Goal: Task Accomplishment & Management: Complete application form

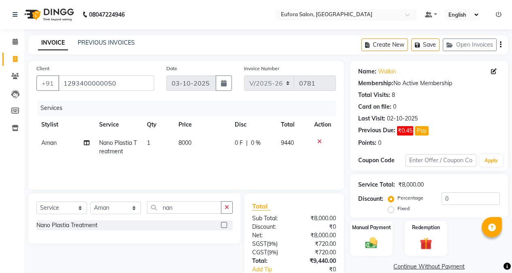
select select "6684"
select select "service"
select select "87950"
click at [17, 75] on icon at bounding box center [15, 76] width 8 height 6
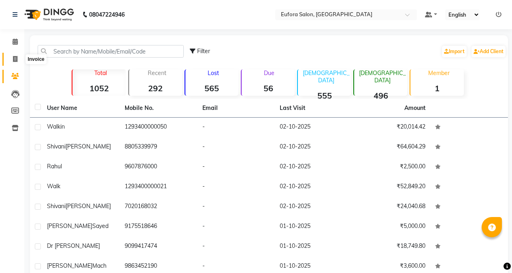
click at [11, 57] on span at bounding box center [15, 59] width 14 height 9
select select "service"
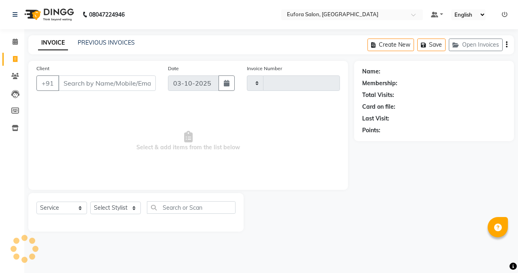
type input "0781"
select select "6684"
click at [468, 39] on button "Open Invoices" at bounding box center [476, 44] width 54 height 13
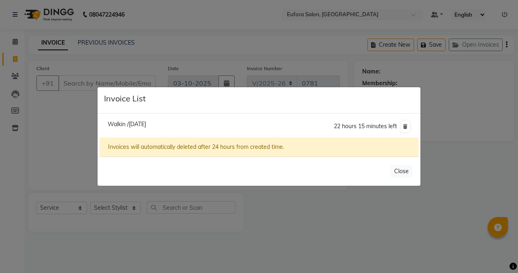
click at [146, 121] on span "Walkin /[DATE]" at bounding box center [127, 123] width 38 height 7
type input "1293400000050"
click at [156, 121] on li "Walkin /[DATE] 22 hours 15 minutes left" at bounding box center [259, 126] width 319 height 23
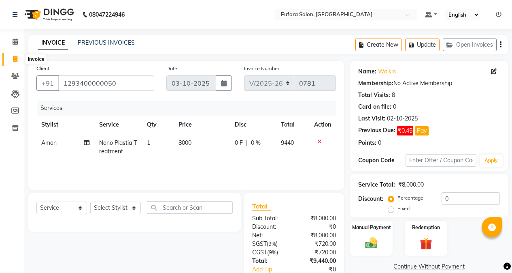
click at [16, 56] on icon at bounding box center [15, 59] width 4 height 6
select select "service"
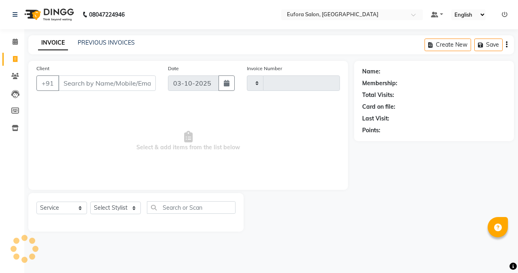
type input "0781"
select select "6684"
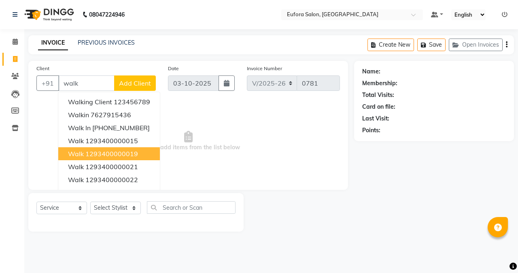
click at [105, 153] on ngb-highlight "1293400000019" at bounding box center [111, 153] width 53 height 8
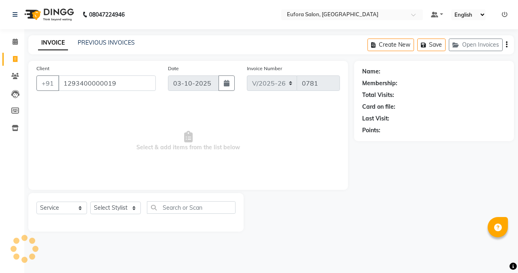
type input "1293400000019"
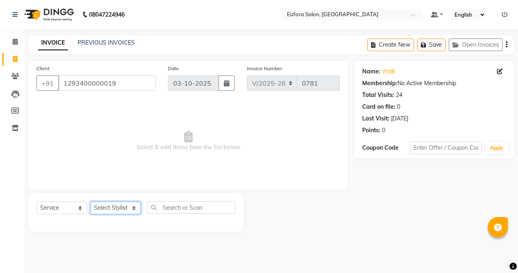
click at [111, 209] on select "Select Stylist [PERSON_NAME] [PERSON_NAME] Gigi [PERSON_NAME] Roshan [PERSON_NA…" at bounding box center [115, 207] width 51 height 13
select select "69833"
click at [90, 201] on select "Select Stylist [PERSON_NAME] [PERSON_NAME] Gigi [PERSON_NAME] Roshan [PERSON_NA…" at bounding box center [115, 207] width 51 height 13
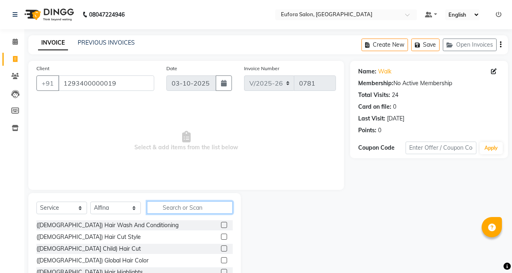
click at [172, 203] on input "text" at bounding box center [190, 207] width 86 height 13
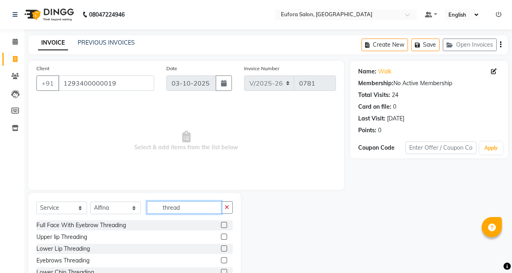
type input "thread"
click at [221, 237] on label at bounding box center [224, 236] width 6 height 6
click at [221, 237] on input "checkbox" at bounding box center [223, 236] width 5 height 5
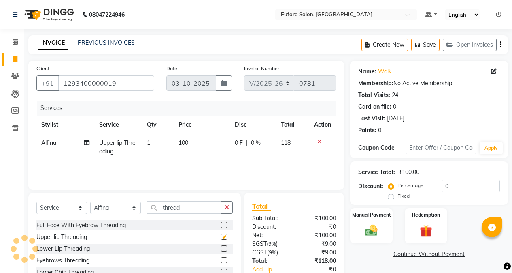
checkbox input "false"
click at [116, 210] on select "Select Stylist [PERSON_NAME] [PERSON_NAME] Gigi [PERSON_NAME] Roshan [PERSON_NA…" at bounding box center [115, 207] width 51 height 13
select select "87949"
click at [90, 201] on select "Select Stylist [PERSON_NAME] [PERSON_NAME] Gigi [PERSON_NAME] Roshan [PERSON_NA…" at bounding box center [115, 207] width 51 height 13
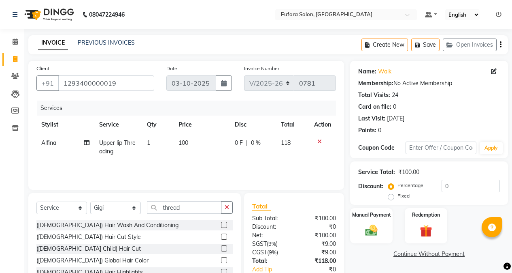
click at [221, 238] on label at bounding box center [224, 236] width 6 height 6
click at [221, 238] on input "checkbox" at bounding box center [223, 236] width 5 height 5
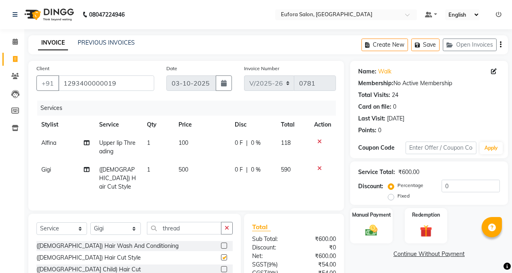
checkbox input "false"
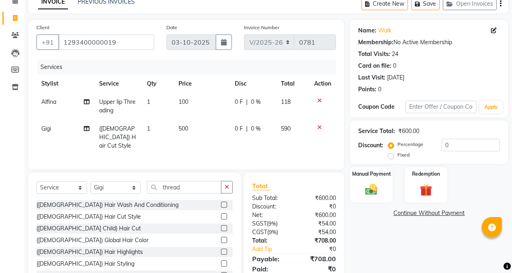
scroll to position [70, 0]
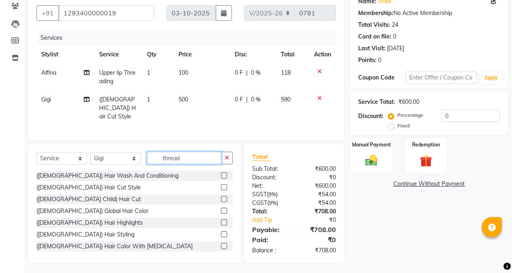
drag, startPoint x: 189, startPoint y: 158, endPoint x: 139, endPoint y: 159, distance: 49.4
click at [139, 159] on div "Select Service Product Membership Package Voucher Prepaid Gift Card Select Styl…" at bounding box center [134, 160] width 196 height 19
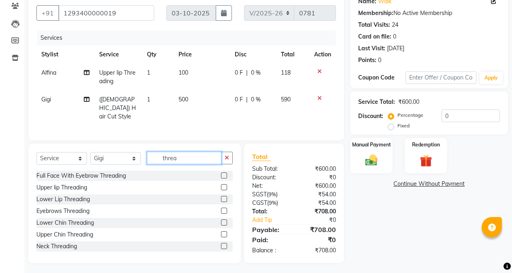
type input "thread"
click at [221, 184] on label at bounding box center [224, 187] width 6 height 6
click at [221, 185] on input "checkbox" at bounding box center [223, 187] width 5 height 5
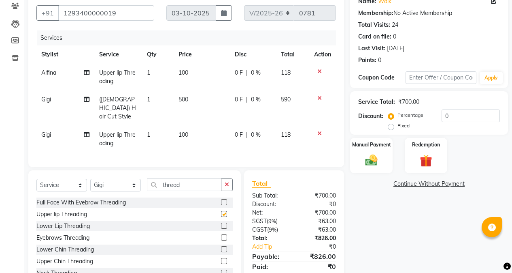
checkbox input "false"
click at [321, 98] on icon at bounding box center [320, 98] width 4 height 6
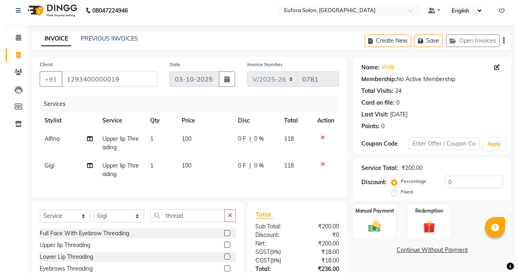
scroll to position [0, 0]
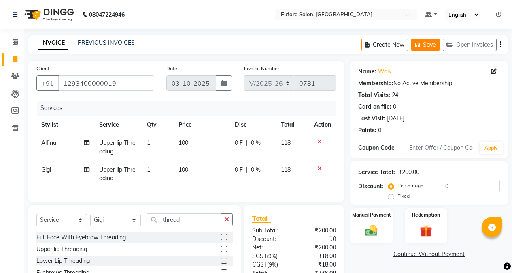
click at [420, 46] on icon "button" at bounding box center [419, 45] width 8 height 6
click at [17, 56] on icon at bounding box center [15, 59] width 4 height 6
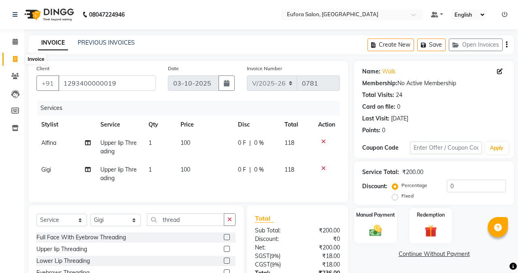
select select "service"
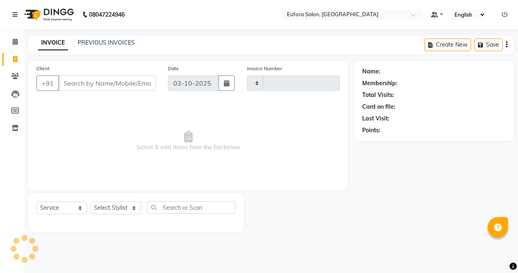
click at [91, 83] on input "Client" at bounding box center [107, 82] width 98 height 15
select select "6684"
type input "0781"
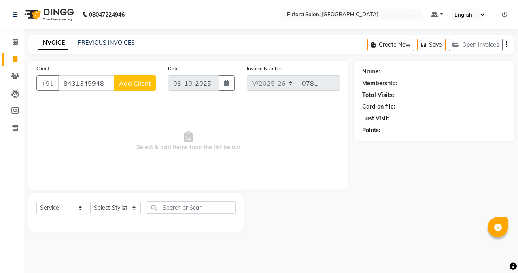
type input "8431345948"
click at [130, 77] on button "Add Client" at bounding box center [135, 82] width 42 height 15
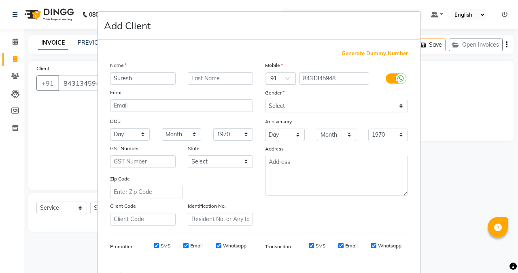
type input "Suresh"
type input "Bs"
click at [274, 106] on select "Select [DEMOGRAPHIC_DATA] [DEMOGRAPHIC_DATA] Other Prefer Not To Say" at bounding box center [336, 106] width 143 height 13
select select "[DEMOGRAPHIC_DATA]"
click at [265, 100] on select "Select [DEMOGRAPHIC_DATA] [DEMOGRAPHIC_DATA] Other Prefer Not To Say" at bounding box center [336, 106] width 143 height 13
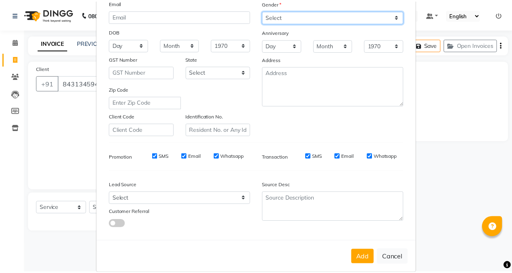
scroll to position [101, 0]
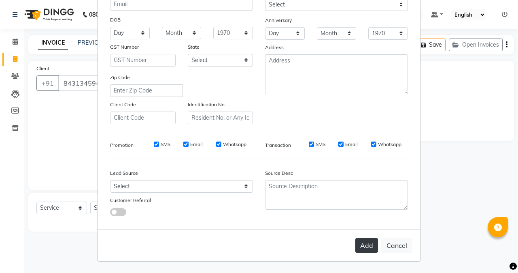
click at [367, 246] on button "Add" at bounding box center [367, 245] width 23 height 15
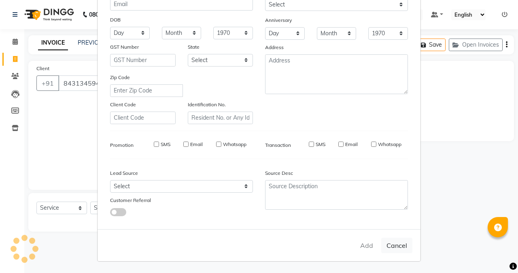
select select
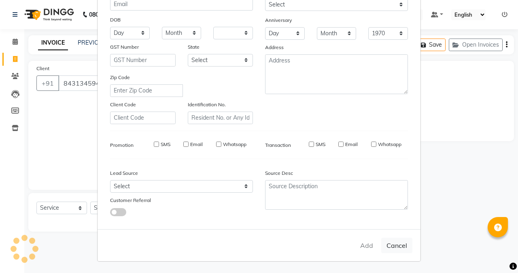
select select
checkbox input "false"
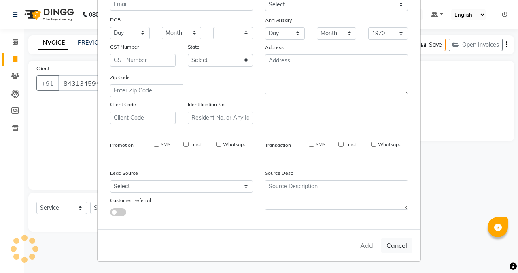
checkbox input "false"
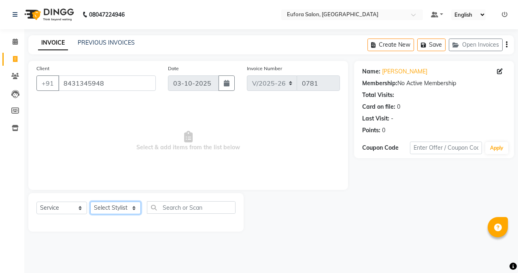
click at [100, 207] on select "Select Stylist [PERSON_NAME] [PERSON_NAME] Gigi [PERSON_NAME] Roshan [PERSON_NA…" at bounding box center [115, 207] width 51 height 13
select select "75755"
click at [90, 201] on select "Select Stylist [PERSON_NAME] [PERSON_NAME] Gigi [PERSON_NAME] Roshan [PERSON_NA…" at bounding box center [115, 207] width 51 height 13
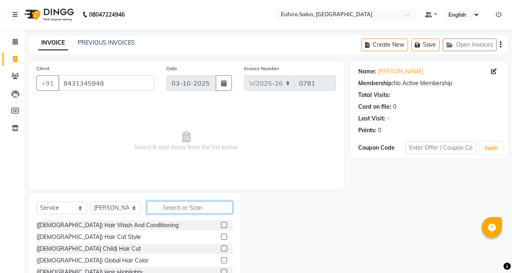
click at [173, 207] on input "text" at bounding box center [190, 207] width 86 height 13
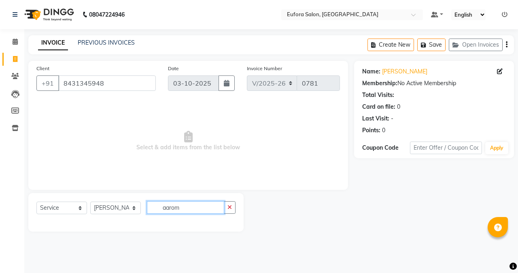
drag, startPoint x: 183, startPoint y: 203, endPoint x: 124, endPoint y: 214, distance: 59.4
click at [124, 214] on div "Select Service Product Membership Package Voucher Prepaid Gift Card Select Styl…" at bounding box center [135, 210] width 199 height 19
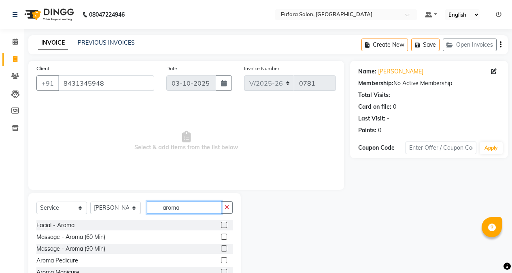
type input "aroma"
click at [223, 236] on label at bounding box center [224, 236] width 6 height 6
click at [223, 236] on input "checkbox" at bounding box center [223, 236] width 5 height 5
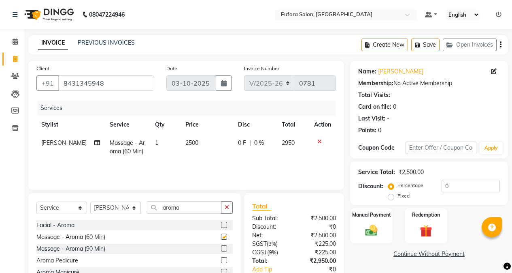
checkbox input "false"
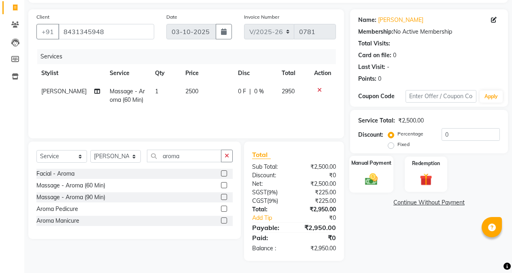
click at [367, 177] on img at bounding box center [371, 178] width 21 height 15
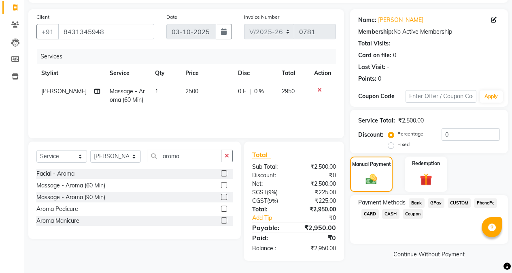
click at [441, 204] on span "GPay" at bounding box center [436, 202] width 17 height 9
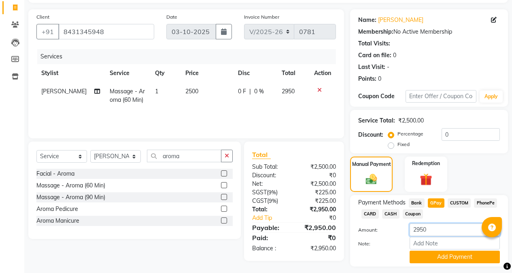
click at [453, 235] on input "2950" at bounding box center [455, 229] width 90 height 13
click at [461, 259] on button "Add Payment" at bounding box center [455, 256] width 90 height 13
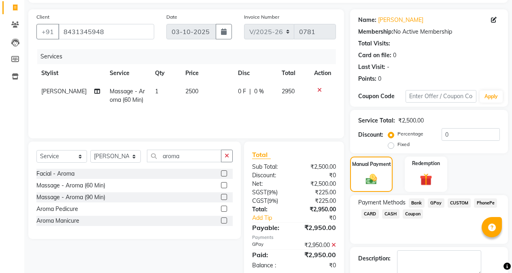
scroll to position [97, 0]
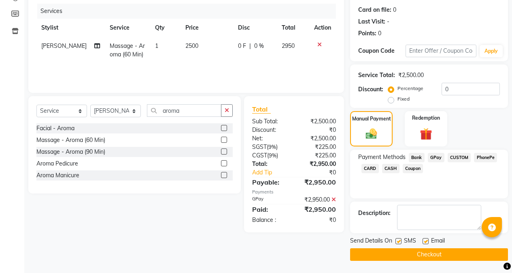
click at [420, 255] on button "Checkout" at bounding box center [429, 254] width 158 height 13
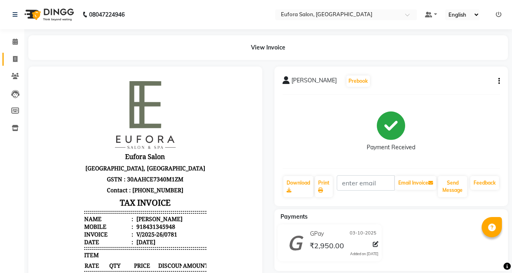
click at [18, 54] on link "Invoice" at bounding box center [11, 59] width 19 height 13
select select "service"
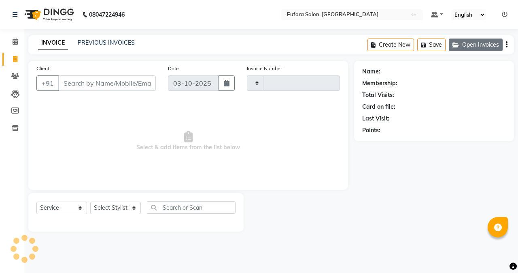
click at [469, 47] on button "Open Invoices" at bounding box center [476, 44] width 54 height 13
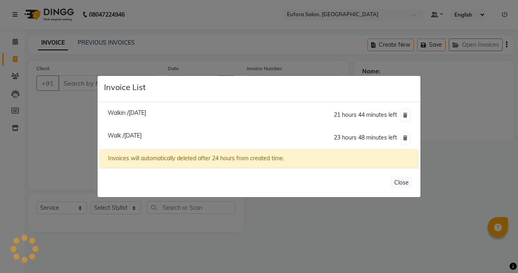
type input "0782"
select select "6684"
click at [146, 115] on span "Walkin /[DATE]" at bounding box center [127, 112] width 38 height 7
click at [147, 115] on li "Walkin /[DATE] 21 hours 44 minutes left" at bounding box center [259, 115] width 319 height 23
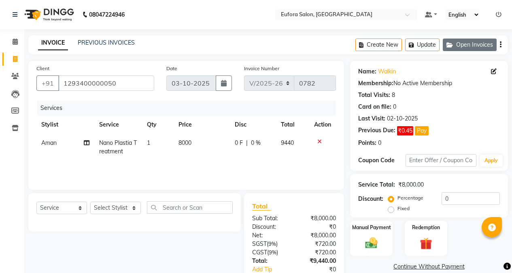
click at [479, 48] on button "Open Invoices" at bounding box center [470, 44] width 54 height 13
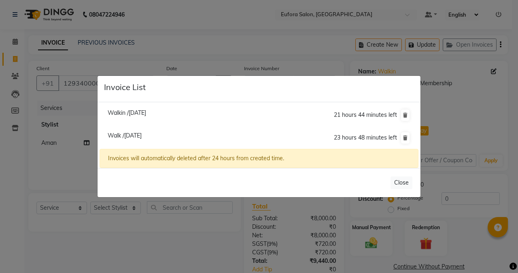
click at [142, 132] on span "Walk /[DATE]" at bounding box center [125, 135] width 34 height 7
type input "1293400000019"
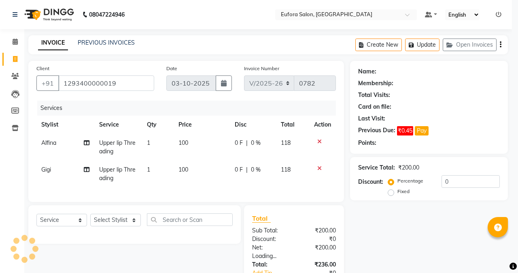
click at [143, 129] on li "Walk /[DATE] 23 hours 48 minutes left" at bounding box center [259, 117] width 319 height 23
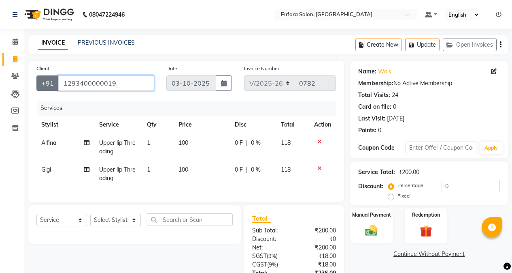
drag, startPoint x: 117, startPoint y: 85, endPoint x: 45, endPoint y: 86, distance: 71.7
click at [45, 86] on div "[PHONE_NUMBER]" at bounding box center [95, 82] width 118 height 15
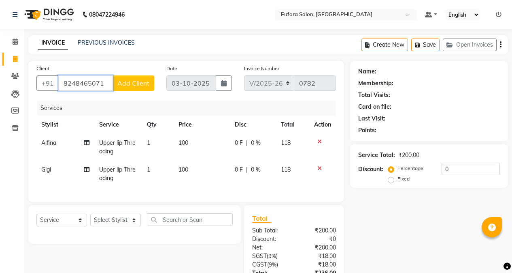
type input "8248465071"
click at [129, 81] on span "Add Client" at bounding box center [133, 83] width 32 height 8
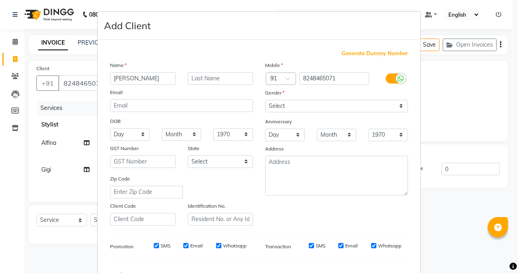
type input "[PERSON_NAME]"
click at [201, 77] on input "text" at bounding box center [221, 78] width 66 height 13
type input "[PERSON_NAME]"
click at [288, 105] on select "Select [DEMOGRAPHIC_DATA] [DEMOGRAPHIC_DATA] Other Prefer Not To Say" at bounding box center [336, 106] width 143 height 13
select select "[DEMOGRAPHIC_DATA]"
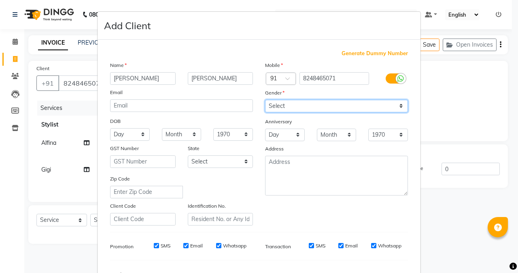
click at [265, 100] on select "Select [DEMOGRAPHIC_DATA] [DEMOGRAPHIC_DATA] Other Prefer Not To Say" at bounding box center [336, 106] width 143 height 13
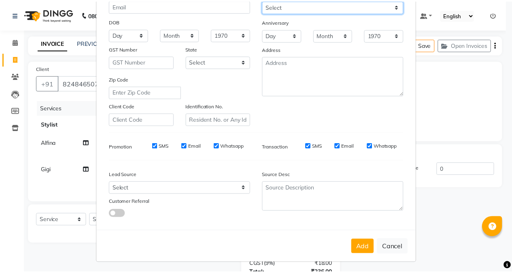
scroll to position [101, 0]
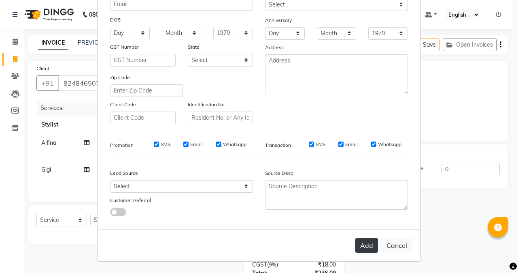
click at [360, 249] on button "Add" at bounding box center [367, 245] width 23 height 15
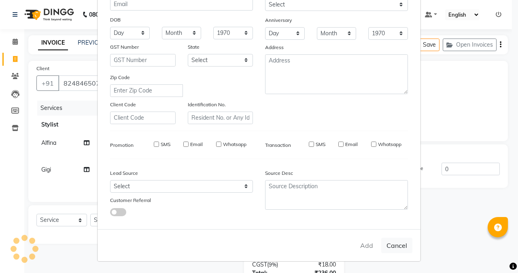
select select
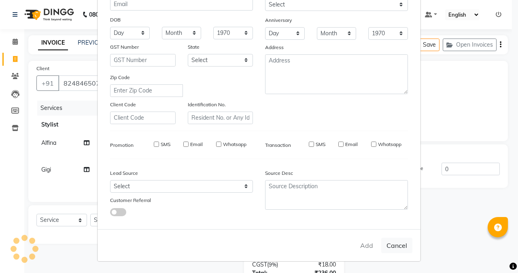
select select
checkbox input "false"
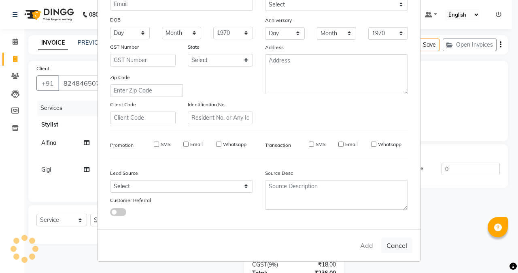
checkbox input "false"
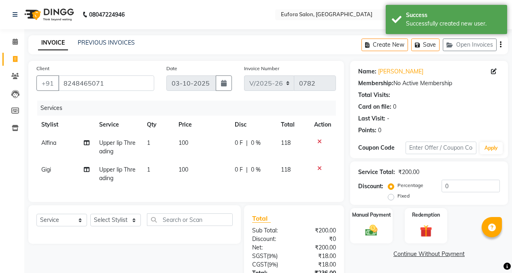
click at [155, 140] on td "1" at bounding box center [158, 147] width 32 height 27
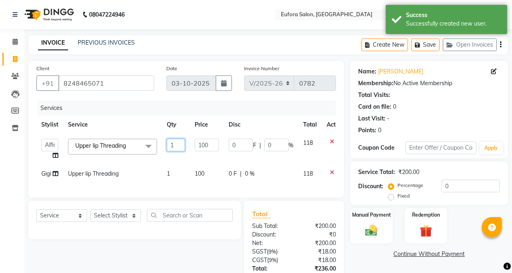
drag, startPoint x: 173, startPoint y: 145, endPoint x: 167, endPoint y: 143, distance: 6.7
click at [167, 143] on input "1" at bounding box center [176, 145] width 18 height 13
type input "2"
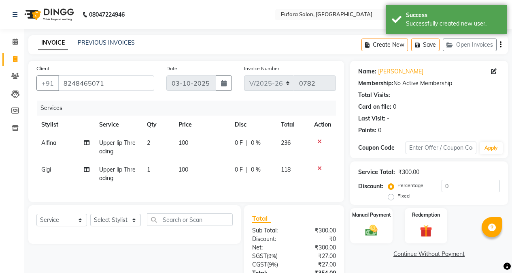
click at [185, 158] on tr "Alfina Upper lip Threading 2 100 0 F | 0 % 236" at bounding box center [186, 147] width 300 height 27
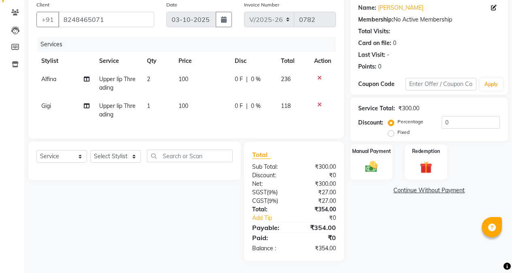
scroll to position [0, 0]
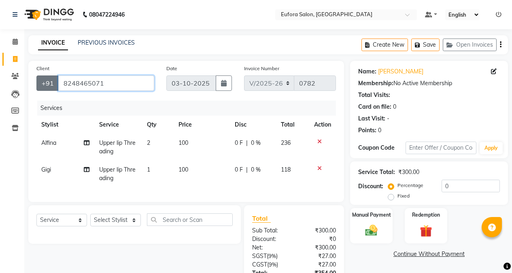
drag, startPoint x: 107, startPoint y: 87, endPoint x: 56, endPoint y: 85, distance: 50.3
click at [56, 85] on div "[PHONE_NUMBER]" at bounding box center [95, 82] width 118 height 15
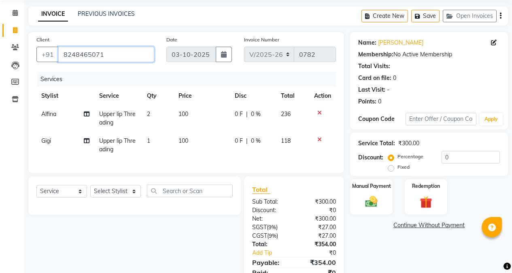
scroll to position [70, 0]
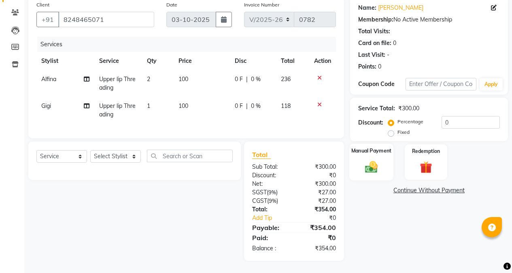
click at [379, 169] on div "Manual Payment" at bounding box center [372, 161] width 44 height 37
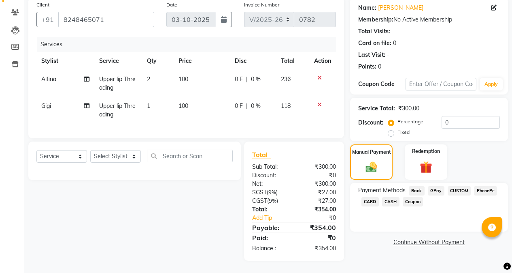
click at [432, 186] on span "GPay" at bounding box center [436, 190] width 17 height 9
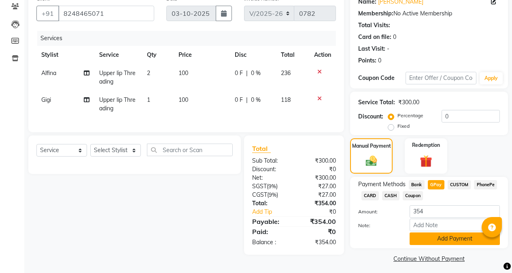
click at [450, 244] on button "Add Payment" at bounding box center [455, 238] width 90 height 13
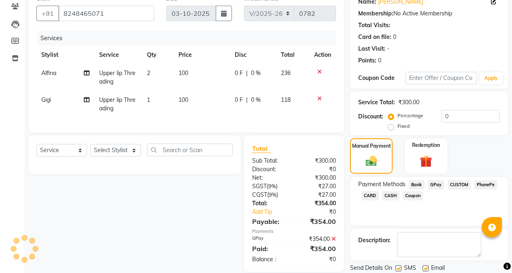
scroll to position [97, 0]
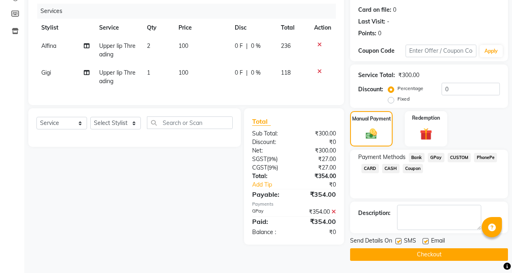
click at [432, 252] on button "Checkout" at bounding box center [429, 254] width 158 height 13
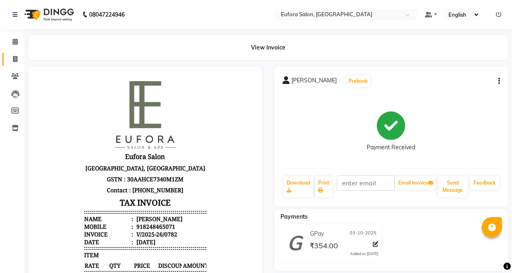
click at [10, 55] on span at bounding box center [15, 59] width 14 height 9
select select "service"
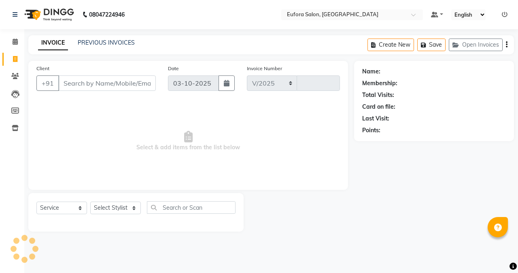
select select "6684"
type input "0783"
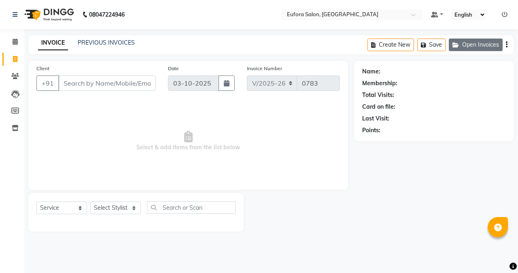
click at [486, 45] on button "Open Invoices" at bounding box center [476, 44] width 54 height 13
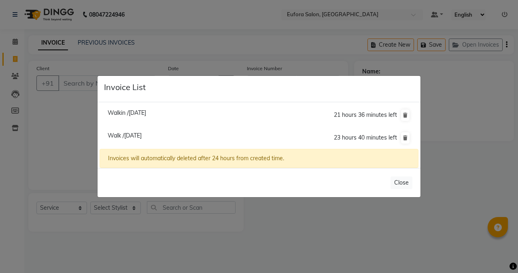
click at [282, 119] on li "Walkin /[DATE] 21 hours 36 minutes left" at bounding box center [259, 115] width 319 height 23
click at [132, 108] on li "Walkin /[DATE] 21 hours 36 minutes left" at bounding box center [259, 115] width 319 height 23
click at [132, 112] on span "Walkin /[DATE]" at bounding box center [127, 112] width 38 height 7
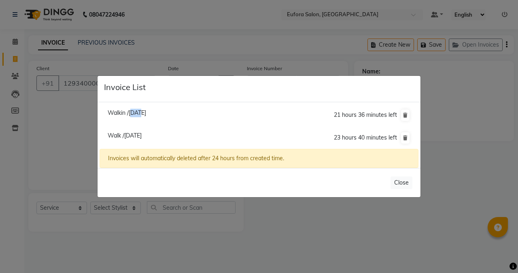
click at [132, 112] on li "Walkin /[DATE] 21 hours 36 minutes left" at bounding box center [259, 115] width 319 height 23
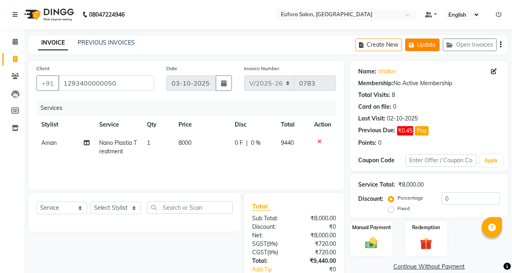
click at [431, 49] on button "Update" at bounding box center [422, 44] width 34 height 13
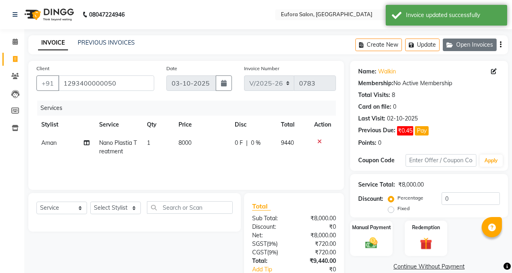
click at [463, 46] on button "Open Invoices" at bounding box center [470, 44] width 54 height 13
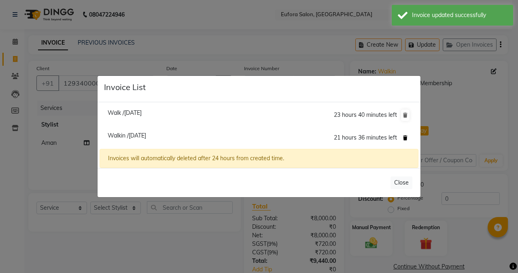
click at [405, 138] on icon at bounding box center [405, 137] width 4 height 5
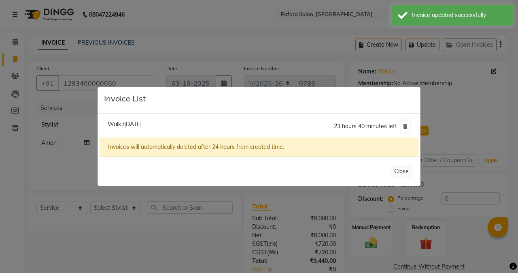
click at [142, 125] on span "Walk /[DATE]" at bounding box center [125, 123] width 34 height 7
type input "1293400000019"
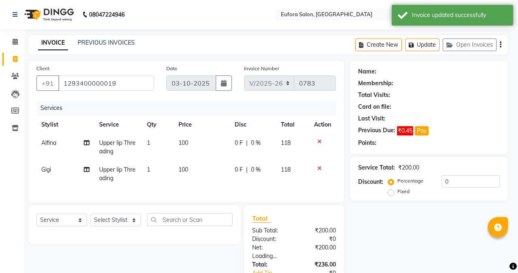
click at [168, 117] on li "Walk /[DATE] 23 hours 40 minutes left" at bounding box center [259, 106] width 319 height 23
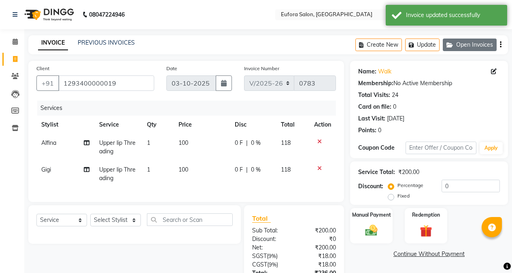
click at [467, 45] on button "Open Invoices" at bounding box center [470, 44] width 54 height 13
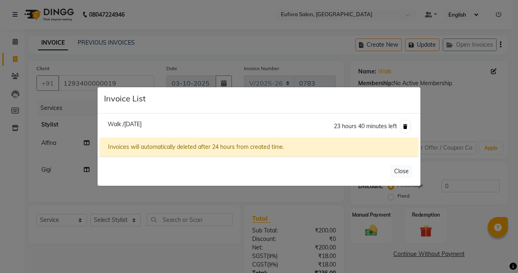
click at [408, 126] on icon at bounding box center [405, 126] width 4 height 5
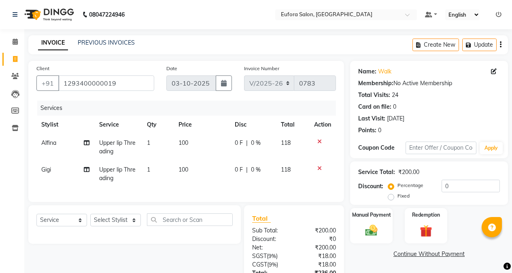
click at [320, 141] on icon at bounding box center [320, 142] width 4 height 6
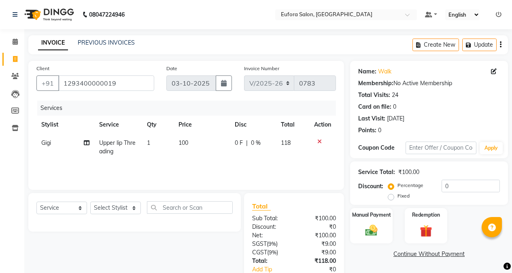
click at [320, 139] on icon at bounding box center [320, 142] width 4 height 6
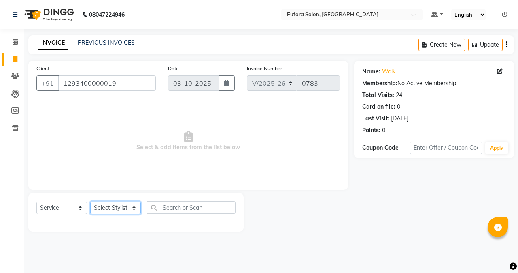
click at [117, 205] on select "Select Stylist [PERSON_NAME] [PERSON_NAME] Gigi [PERSON_NAME] Roshan [PERSON_NA…" at bounding box center [115, 207] width 51 height 13
select select "87950"
click at [90, 201] on select "Select Stylist [PERSON_NAME] [PERSON_NAME] Gigi [PERSON_NAME] Roshan [PERSON_NA…" at bounding box center [115, 207] width 51 height 13
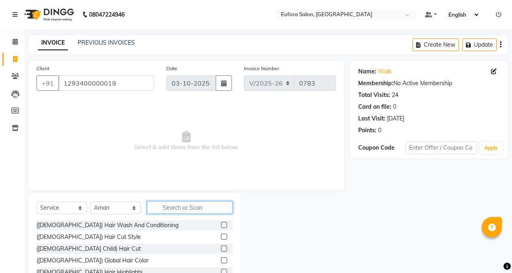
click at [179, 203] on input "text" at bounding box center [190, 207] width 86 height 13
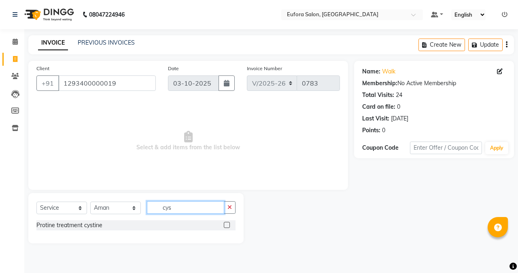
type input "cys"
click at [226, 224] on label at bounding box center [227, 225] width 6 height 6
click at [226, 224] on input "checkbox" at bounding box center [226, 224] width 5 height 5
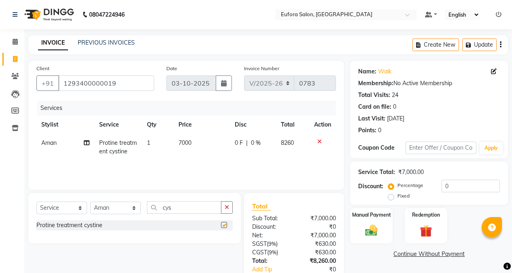
checkbox input "false"
click at [192, 144] on td "7000" at bounding box center [202, 147] width 56 height 27
select select "87950"
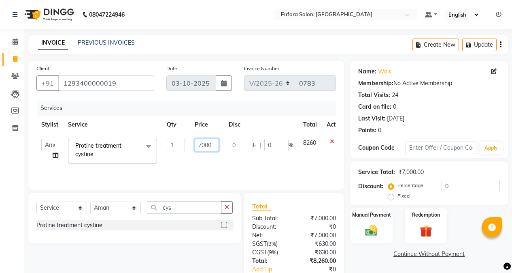
drag, startPoint x: 213, startPoint y: 143, endPoint x: 178, endPoint y: 146, distance: 34.9
click at [178, 146] on tr "[PERSON_NAME] [PERSON_NAME] Gigi [PERSON_NAME] [PERSON_NAME] [PERSON_NAME] trea…" at bounding box center [192, 151] width 312 height 34
type input "8000"
click at [194, 162] on div "Services Stylist Service Qty Price Disc Total Action [PERSON_NAME] [PERSON_NAME…" at bounding box center [186, 140] width 300 height 81
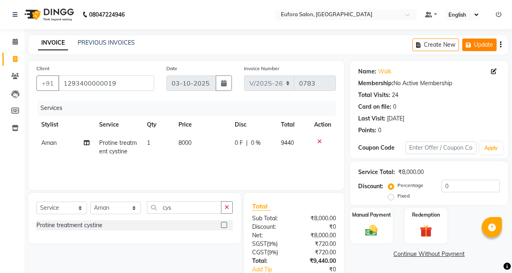
click at [475, 49] on button "Update" at bounding box center [480, 44] width 34 height 13
click at [476, 43] on button "Update" at bounding box center [480, 44] width 34 height 13
click at [425, 64] on div "Name: Walk Membership: No Active Membership Total Visits: 24 Card on file: 0 La…" at bounding box center [429, 109] width 158 height 97
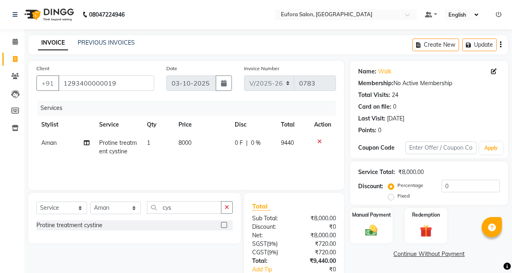
click at [22, 60] on li "Invoice" at bounding box center [12, 59] width 24 height 17
click at [15, 59] on icon at bounding box center [15, 59] width 4 height 6
select select "service"
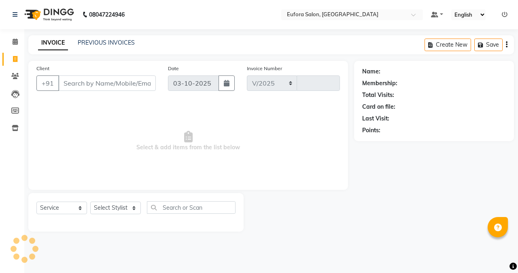
select select "6684"
type input "0783"
click at [78, 78] on input "Client" at bounding box center [107, 82] width 98 height 15
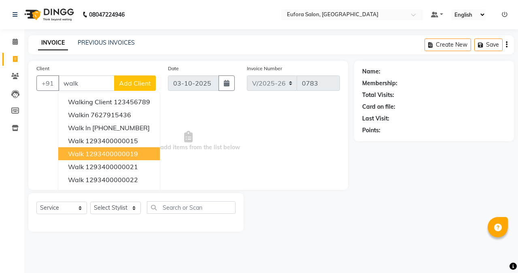
click at [111, 154] on ngb-highlight "1293400000019" at bounding box center [111, 153] width 53 height 8
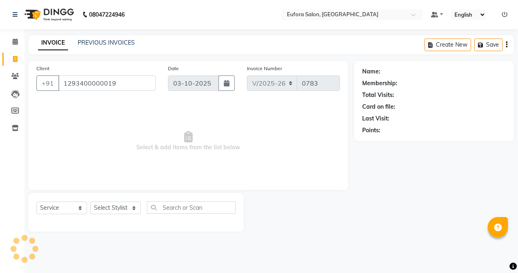
type input "1293400000019"
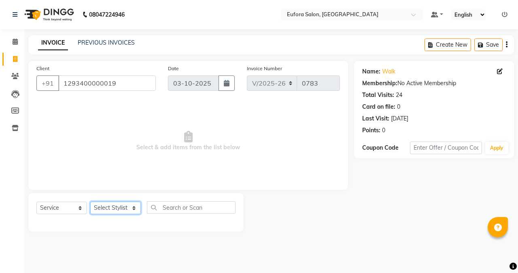
click at [119, 207] on select "Select Stylist [PERSON_NAME] [PERSON_NAME] Gigi [PERSON_NAME] Roshan [PERSON_NA…" at bounding box center [115, 207] width 51 height 13
select select "87950"
click at [90, 201] on select "Select Stylist [PERSON_NAME] [PERSON_NAME] Gigi [PERSON_NAME] Roshan [PERSON_NA…" at bounding box center [115, 207] width 51 height 13
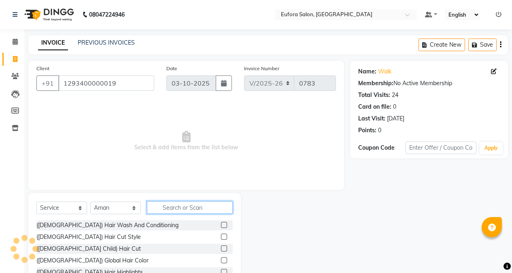
click at [178, 209] on input "text" at bounding box center [190, 207] width 86 height 13
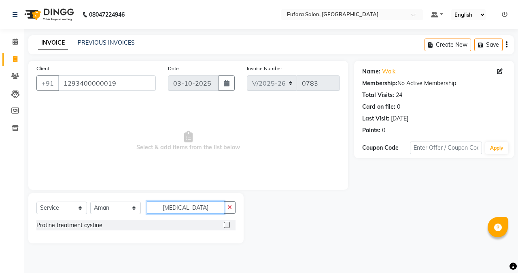
type input "[MEDICAL_DATA]"
click at [227, 227] on label at bounding box center [227, 225] width 6 height 6
click at [227, 227] on input "checkbox" at bounding box center [226, 224] width 5 height 5
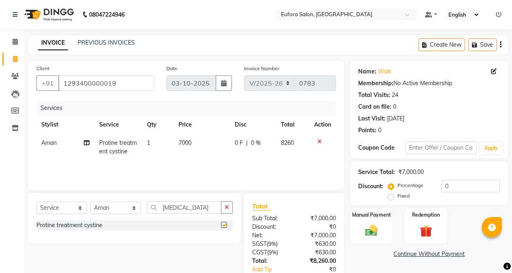
checkbox input "false"
click at [216, 141] on td "7000" at bounding box center [202, 147] width 56 height 27
select select "87950"
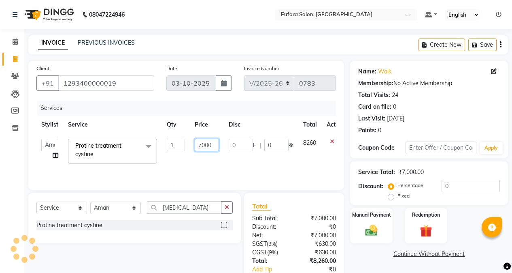
drag, startPoint x: 217, startPoint y: 144, endPoint x: 190, endPoint y: 145, distance: 27.1
click at [190, 145] on td "7000" at bounding box center [207, 151] width 34 height 34
type input "8000"
click at [217, 162] on div "Services Stylist Service Qty Price Disc Total Action [PERSON_NAME] [PERSON_NAME…" at bounding box center [186, 140] width 300 height 81
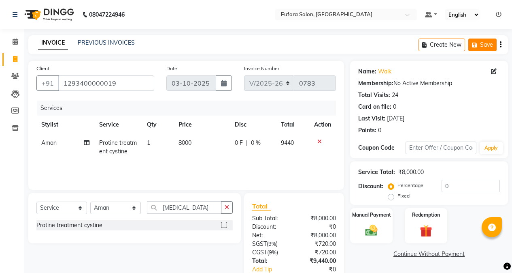
click at [479, 44] on icon "button" at bounding box center [476, 45] width 8 height 6
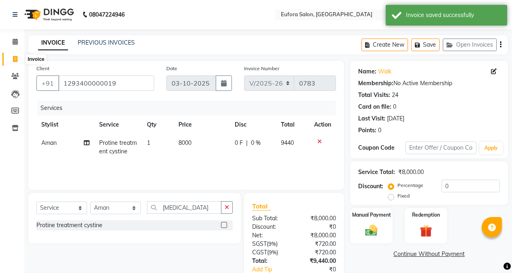
click at [11, 58] on span at bounding box center [15, 59] width 14 height 9
select select "service"
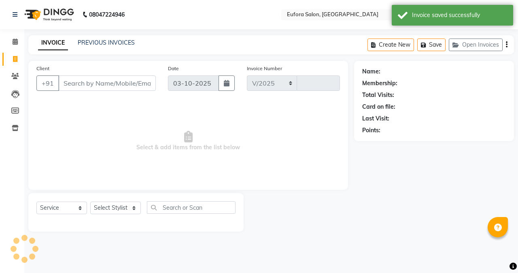
select select "6684"
type input "0783"
click at [92, 87] on input "Client" at bounding box center [107, 82] width 98 height 15
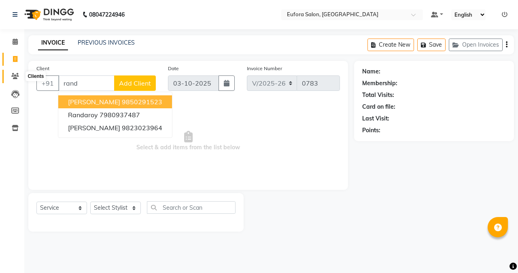
type input "rand"
click at [20, 77] on span at bounding box center [15, 76] width 14 height 9
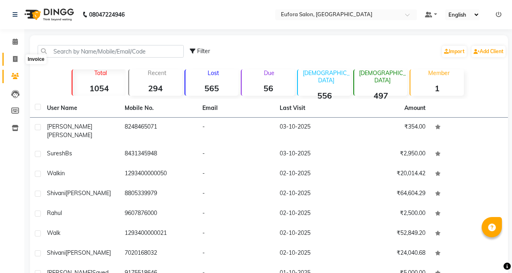
click at [14, 58] on icon at bounding box center [15, 59] width 4 height 6
select select "service"
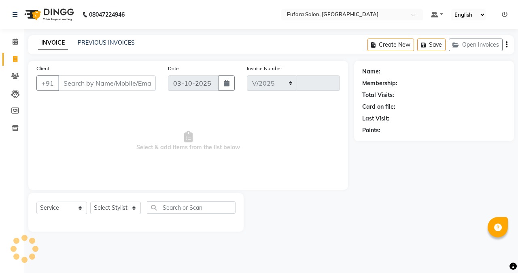
select select "6684"
type input "0783"
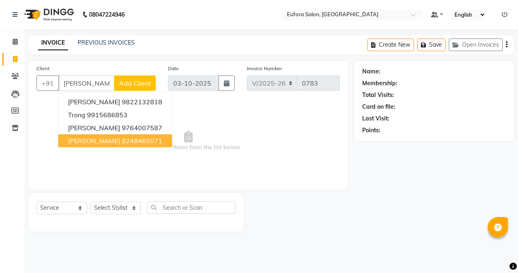
click at [136, 143] on ngb-highlight "8248465071" at bounding box center [142, 140] width 41 height 8
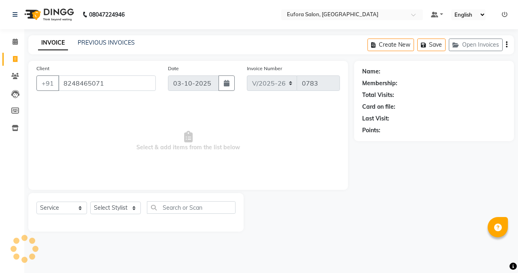
type input "8248465071"
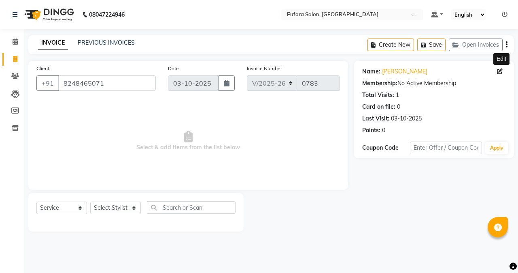
click at [500, 71] on icon at bounding box center [500, 71] width 6 height 6
select select "[DEMOGRAPHIC_DATA]"
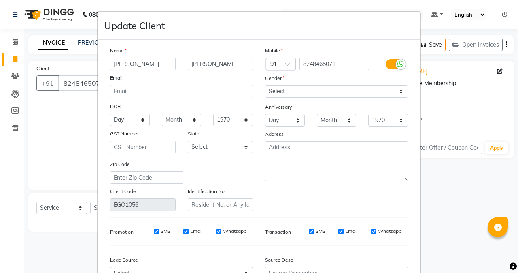
drag, startPoint x: 132, startPoint y: 64, endPoint x: 80, endPoint y: 61, distance: 52.3
click at [80, 61] on ngb-modal-window "Update Client Name [PERSON_NAME] Email DOB Day 01 02 03 04 05 06 07 08 09 10 11…" at bounding box center [259, 136] width 518 height 273
type input "e"
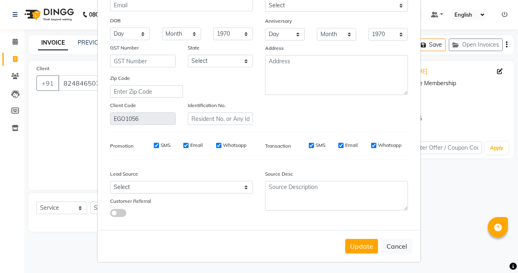
scroll to position [87, 0]
type input "Raunda"
click at [356, 248] on button "Update" at bounding box center [361, 245] width 33 height 15
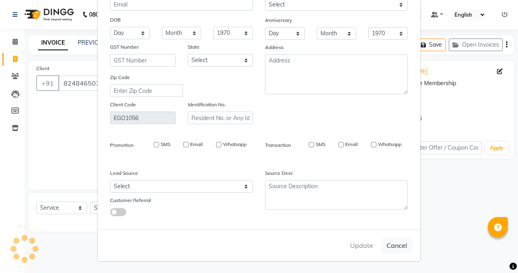
select select
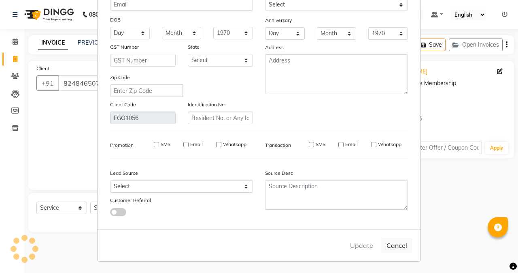
select select
checkbox input "false"
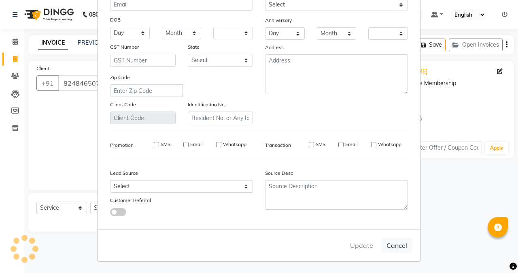
checkbox input "false"
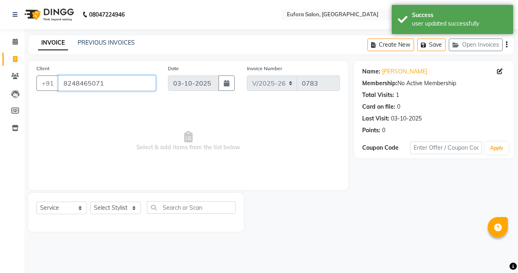
drag, startPoint x: 120, startPoint y: 81, endPoint x: 67, endPoint y: 83, distance: 53.1
click at [67, 83] on input "8248465071" at bounding box center [107, 82] width 98 height 15
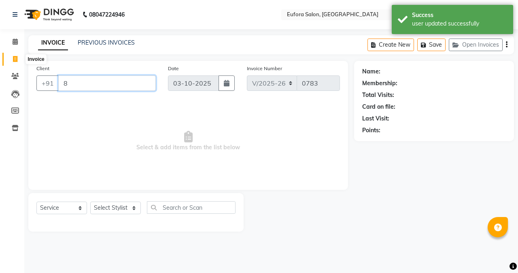
type input "8"
click at [16, 61] on icon at bounding box center [15, 59] width 4 height 6
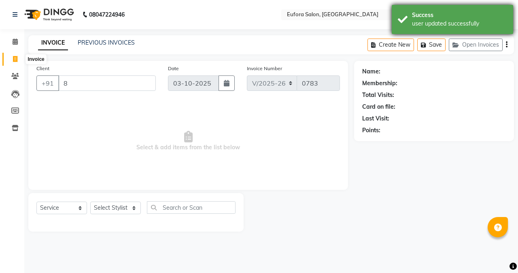
select select "service"
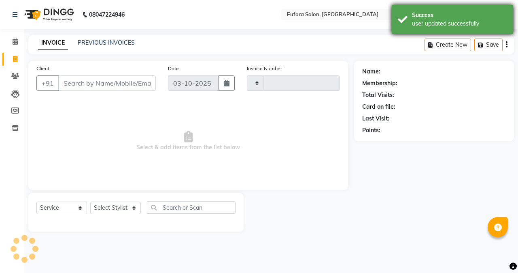
click at [436, 14] on div "Success" at bounding box center [459, 15] width 95 height 9
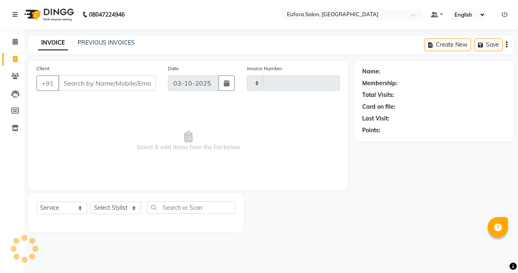
type input "0783"
select select "6684"
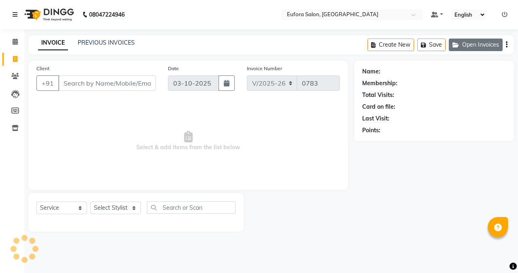
click at [473, 43] on button "Open Invoices" at bounding box center [476, 44] width 54 height 13
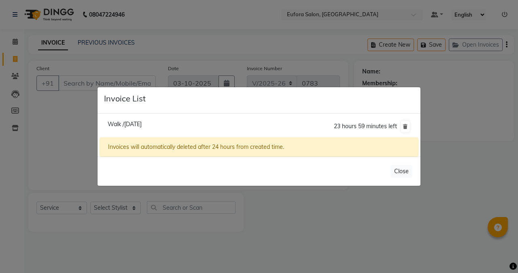
click at [128, 126] on span "Walk /[DATE]" at bounding box center [125, 123] width 34 height 7
type input "1293400000019"
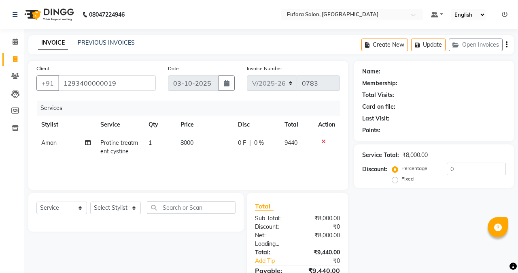
click at [128, 126] on div "Walk /[DATE] 23 hours 59 minutes left Invoices will automatically deleted after…" at bounding box center [259, 114] width 323 height 43
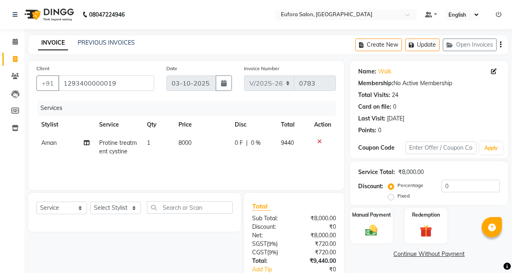
click at [500, 15] on icon at bounding box center [499, 15] width 6 height 6
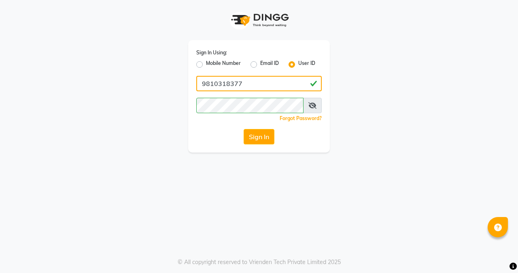
drag, startPoint x: 269, startPoint y: 82, endPoint x: 178, endPoint y: 84, distance: 90.8
click at [178, 84] on div "Sign In Using: Mobile Number Email ID User ID 9810318377 Remember me Forgot Pas…" at bounding box center [259, 76] width 462 height 152
type input "euforasalon"
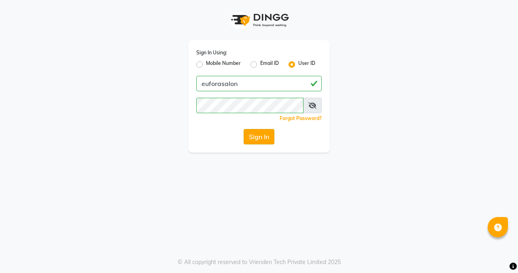
click at [257, 143] on button "Sign In" at bounding box center [259, 136] width 31 height 15
